Goal: Find specific page/section: Find specific page/section

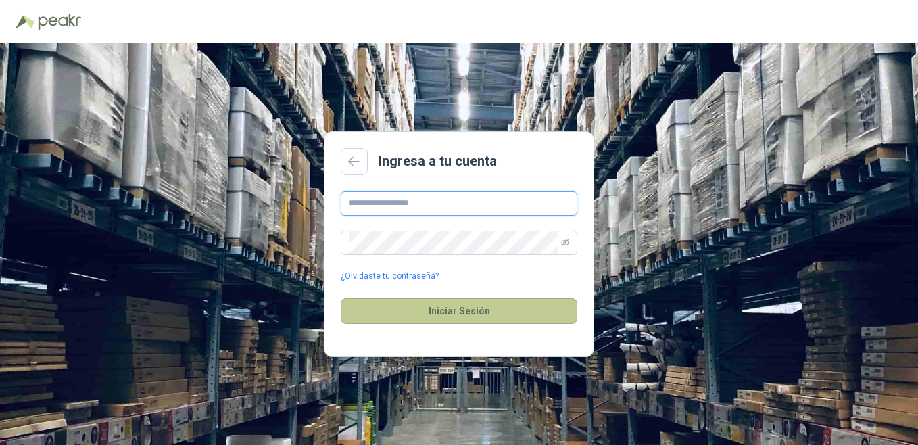
type input "**********"
click at [495, 311] on button "Iniciar Sesión" at bounding box center [459, 311] width 237 height 26
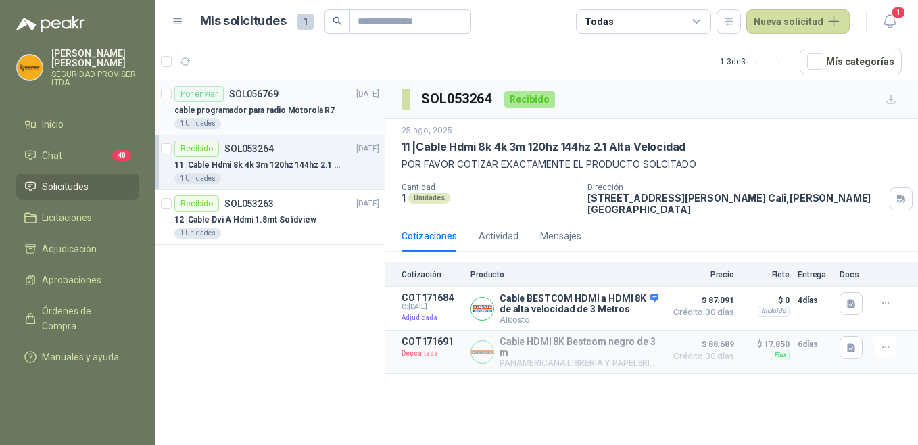
click at [291, 121] on div "1 Unidades" at bounding box center [276, 123] width 205 height 11
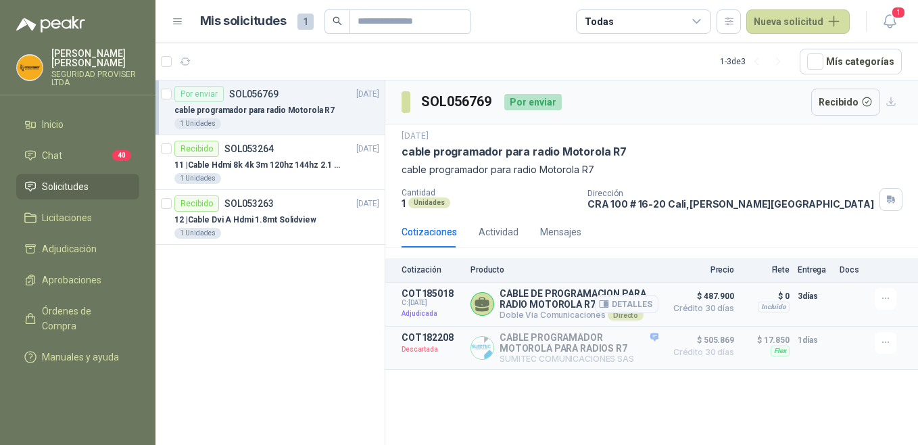
click at [561, 295] on p "CABLE DE PROGRAMACION PARA RADIO MOTOROLA R7" at bounding box center [578, 299] width 159 height 22
click at [814, 299] on p "3 días" at bounding box center [815, 296] width 34 height 16
click at [64, 148] on li "Chat 40" at bounding box center [77, 155] width 107 height 15
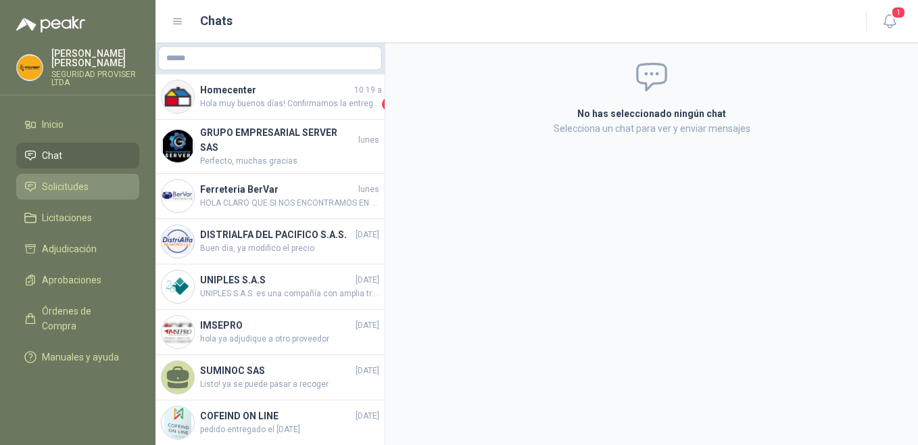
click at [53, 179] on span "Solicitudes" at bounding box center [65, 186] width 47 height 15
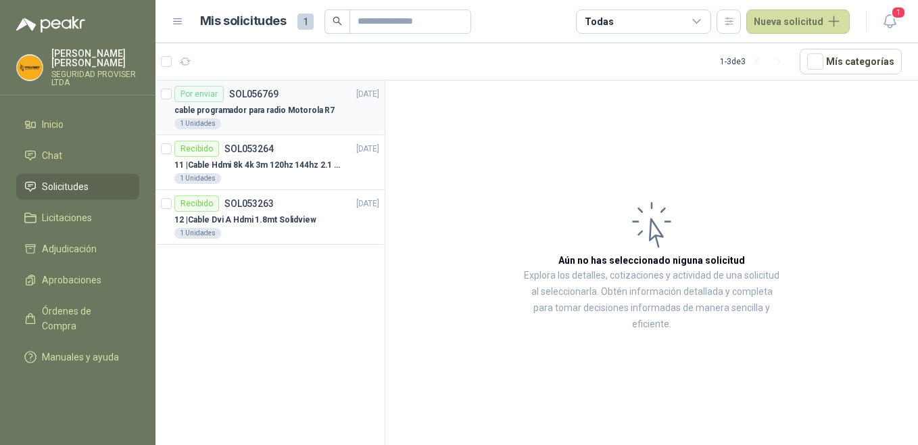
click at [272, 111] on p "cable programador para radio Motorola R7" at bounding box center [254, 110] width 160 height 13
